Goal: Transaction & Acquisition: Purchase product/service

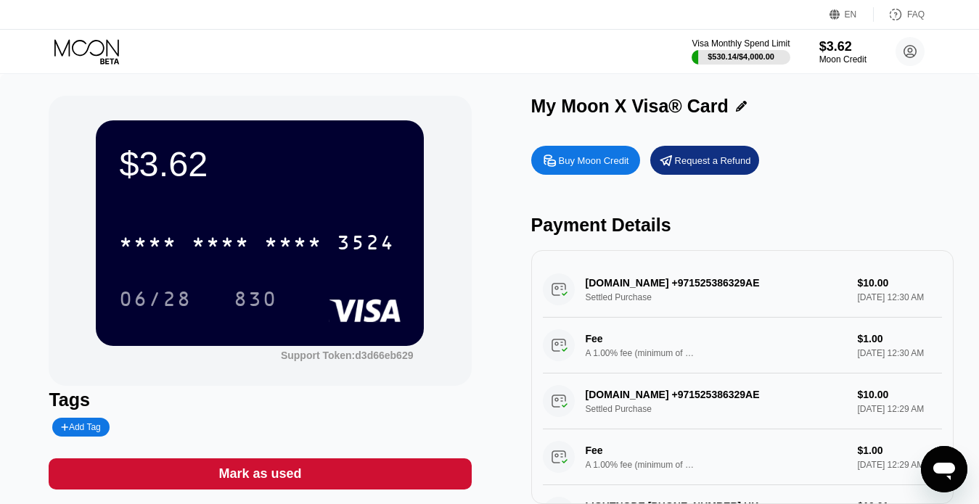
click at [585, 160] on div "Buy Moon Credit" at bounding box center [594, 161] width 70 height 12
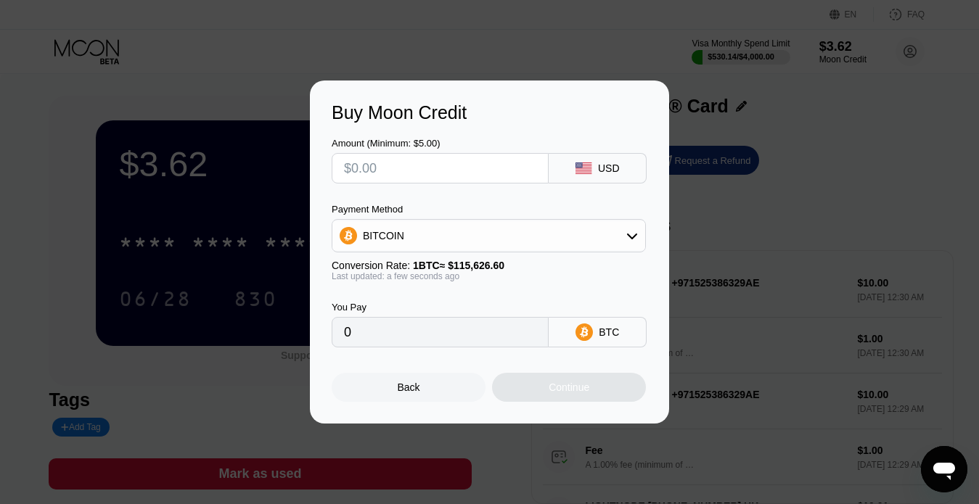
click at [399, 168] on input "text" at bounding box center [440, 168] width 192 height 29
type input "$22"
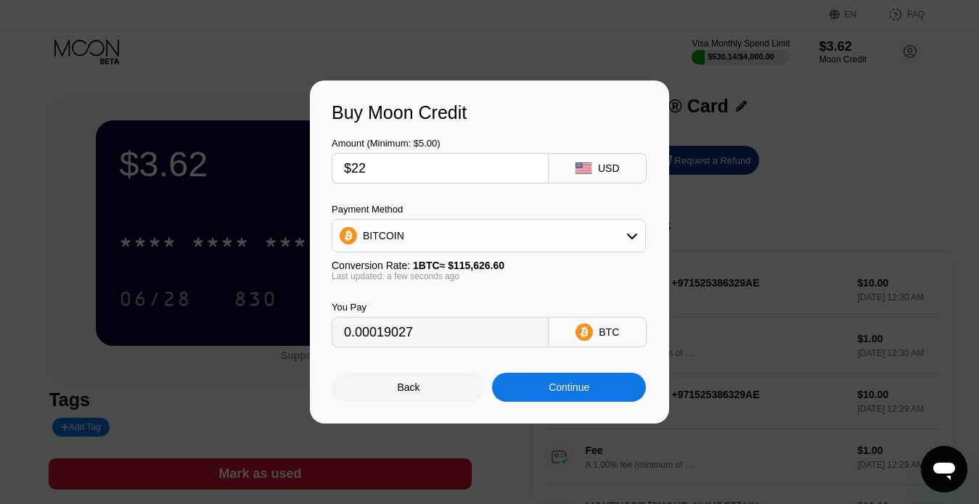
type input "0.00019027"
type input "$22"
click at [442, 230] on div "BITCOIN" at bounding box center [488, 235] width 313 height 29
click at [422, 306] on span "USDT on TRON" at bounding box center [403, 308] width 73 height 12
type input "22.22"
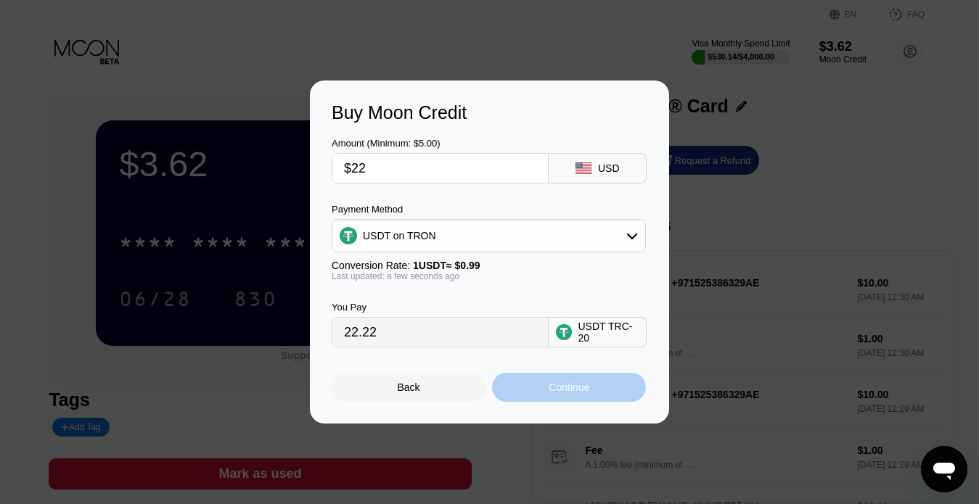
click at [613, 395] on div "Continue" at bounding box center [569, 387] width 154 height 29
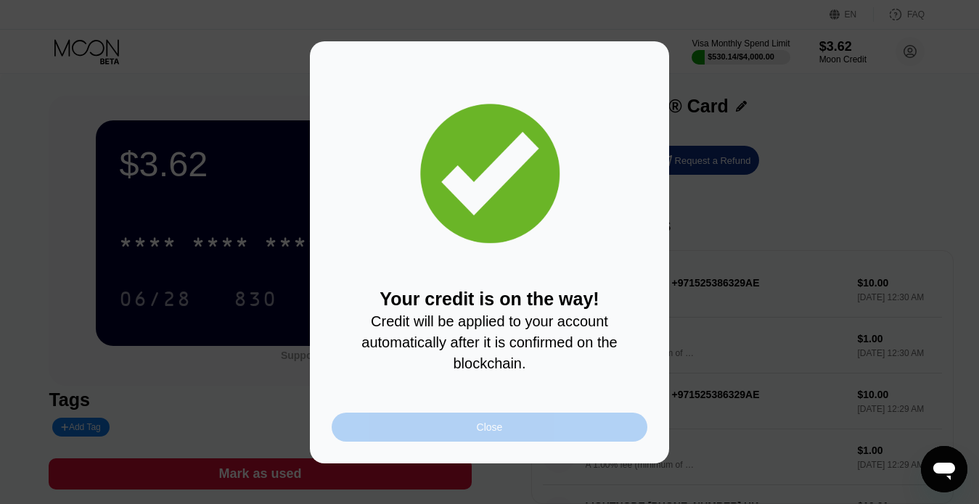
click at [523, 432] on div "Close" at bounding box center [490, 427] width 316 height 29
